Goal: Navigation & Orientation: Go to known website

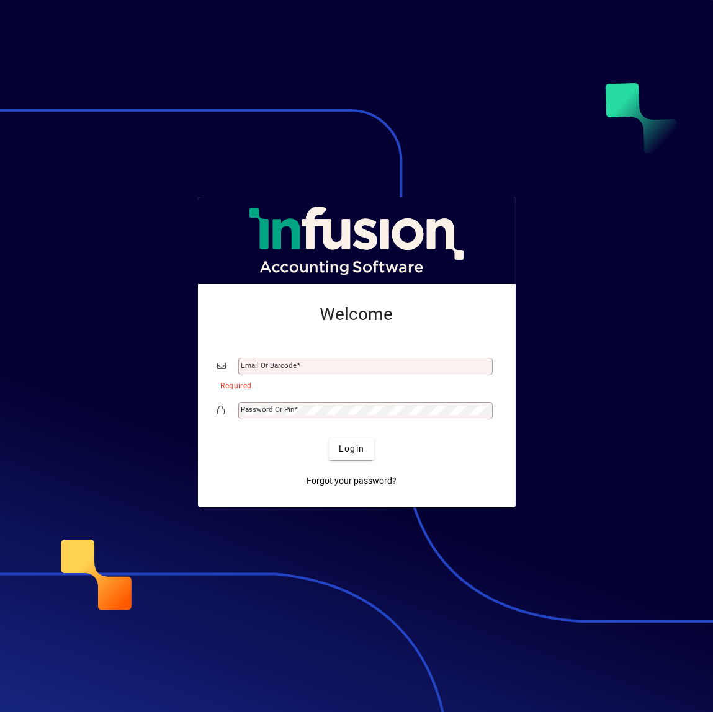
type input "**********"
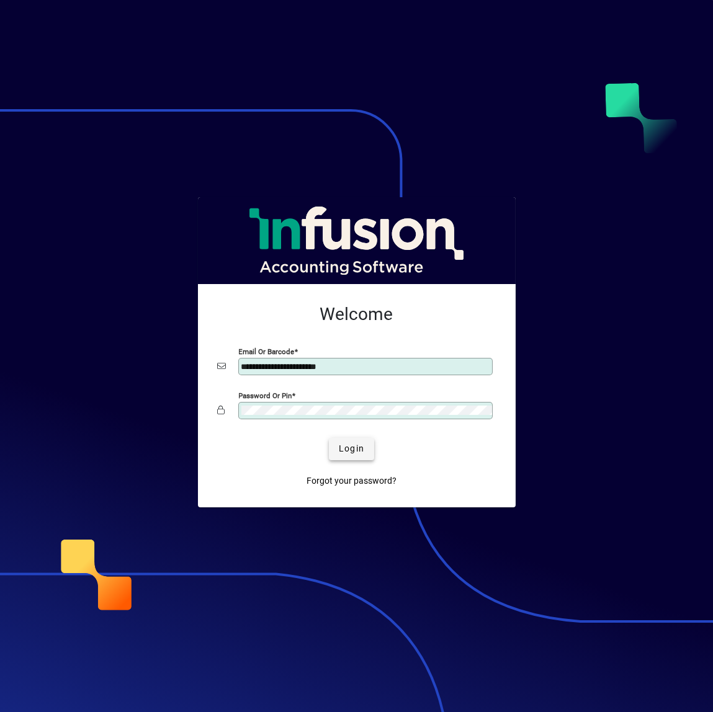
click at [365, 453] on span "submit" at bounding box center [351, 449] width 45 height 30
